Goal: Navigation & Orientation: Find specific page/section

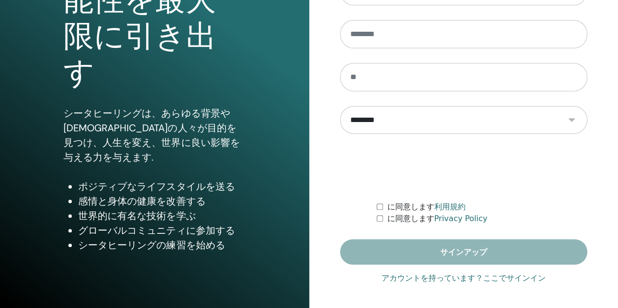
type input "**********"
click at [428, 278] on link "アカウントを持っています？ここでサインイン" at bounding box center [464, 279] width 164 height 12
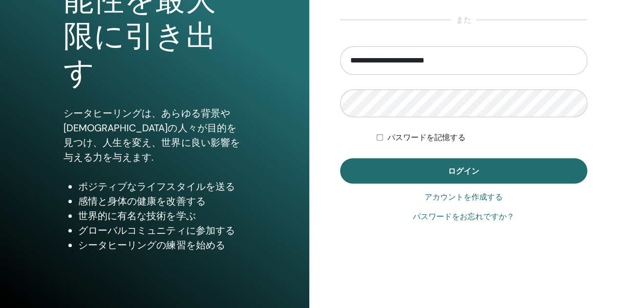
click at [438, 144] on form "**********" at bounding box center [464, 114] width 248 height 137
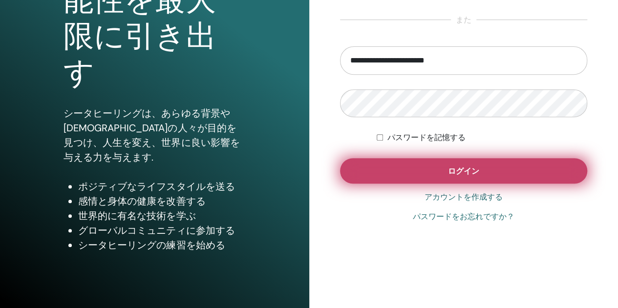
click at [436, 161] on button "ログイン" at bounding box center [464, 170] width 248 height 25
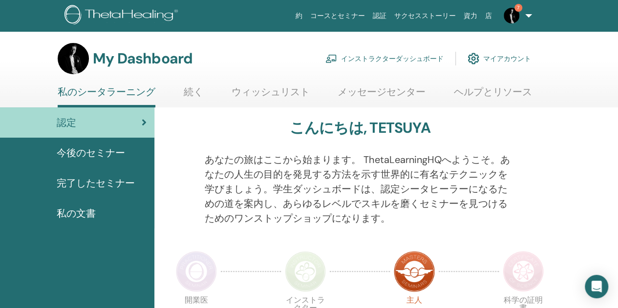
click at [359, 51] on link "インストラクターダッシュボード" at bounding box center [385, 59] width 118 height 22
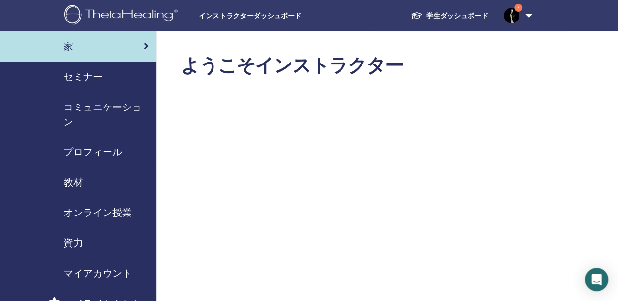
click at [94, 75] on span "セミナー" at bounding box center [83, 76] width 39 height 15
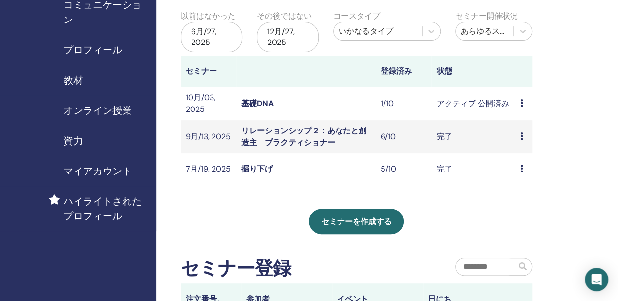
scroll to position [81, 0]
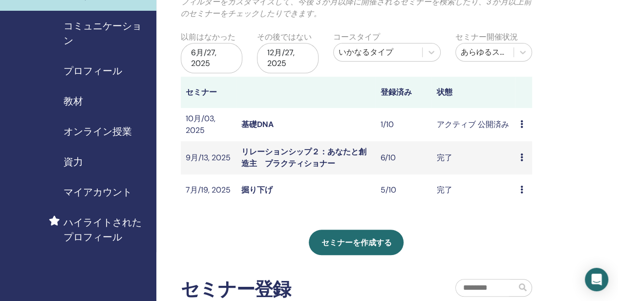
click at [78, 105] on span "教材" at bounding box center [74, 101] width 20 height 15
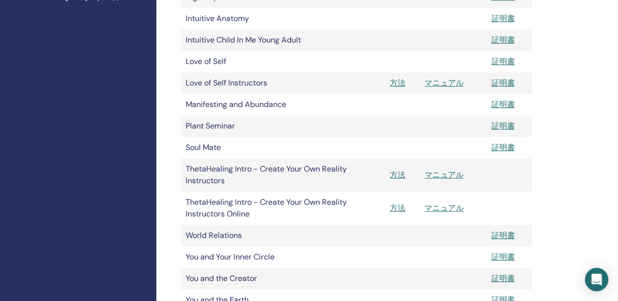
scroll to position [326, 0]
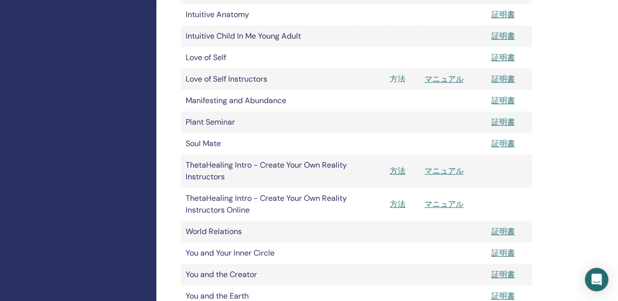
click at [398, 77] on link "方法" at bounding box center [398, 79] width 16 height 10
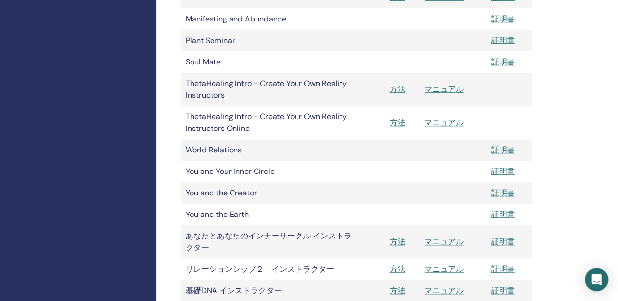
scroll to position [489, 0]
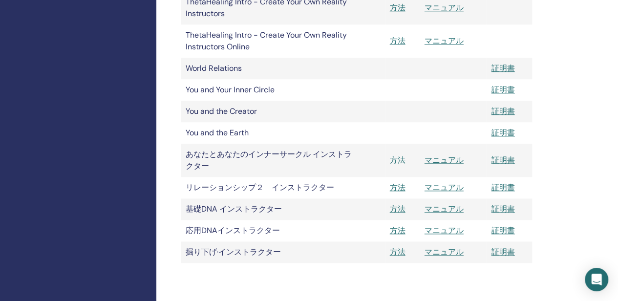
click at [397, 161] on link "方法" at bounding box center [398, 160] width 16 height 10
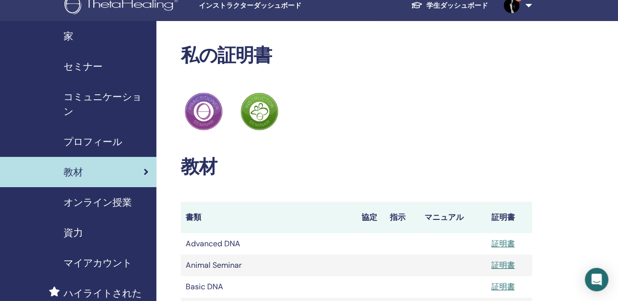
scroll to position [0, 0]
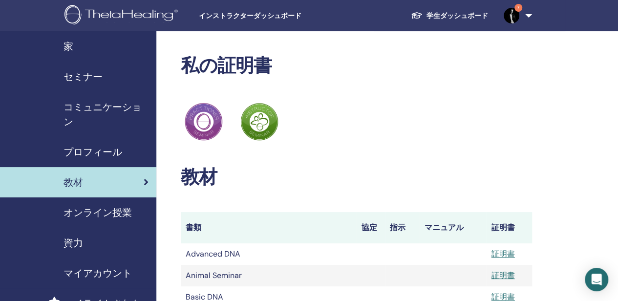
click at [102, 76] on span "セミナー" at bounding box center [83, 76] width 39 height 15
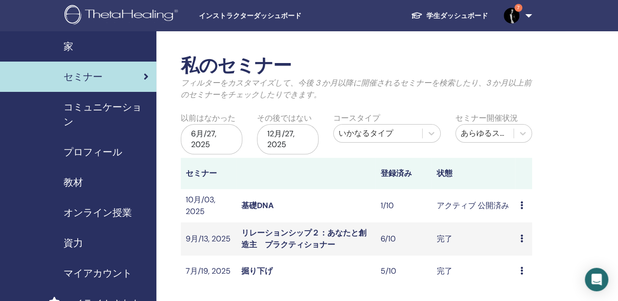
click at [459, 8] on link "学生ダッシュボード" at bounding box center [449, 16] width 93 height 18
click at [459, 21] on link "学生ダッシュボード" at bounding box center [449, 16] width 93 height 18
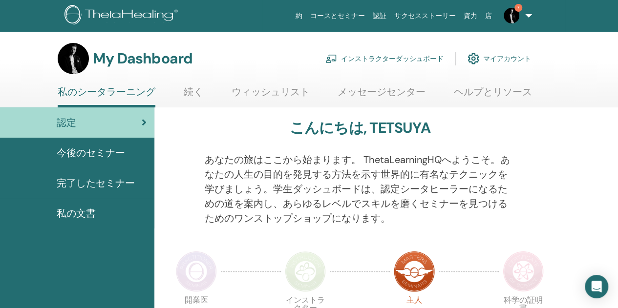
click at [93, 187] on span "完了したセミナー" at bounding box center [96, 183] width 78 height 15
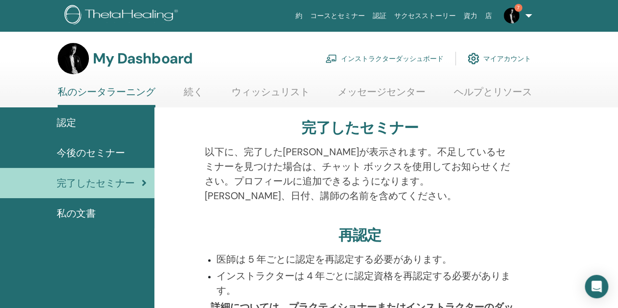
click at [64, 207] on span "私の文書" at bounding box center [76, 213] width 39 height 15
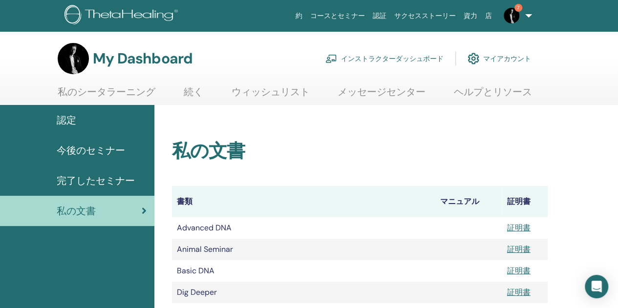
click at [365, 16] on link "コースとセミナー" at bounding box center [338, 16] width 63 height 18
